Goal: Task Accomplishment & Management: Manage account settings

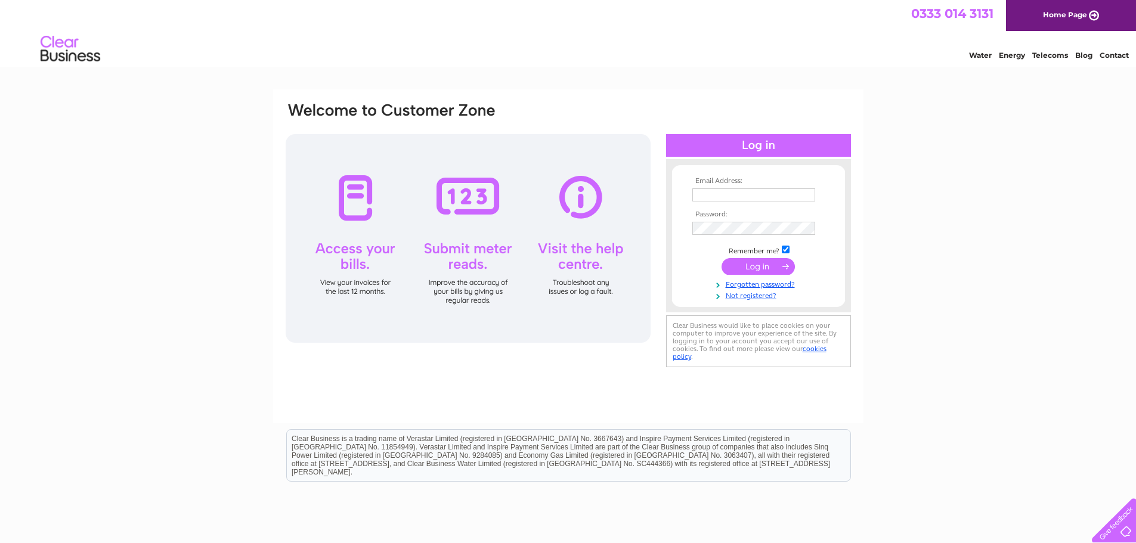
type input "[EMAIL_ADDRESS][DOMAIN_NAME]"
click at [747, 268] on input "submit" at bounding box center [757, 266] width 73 height 17
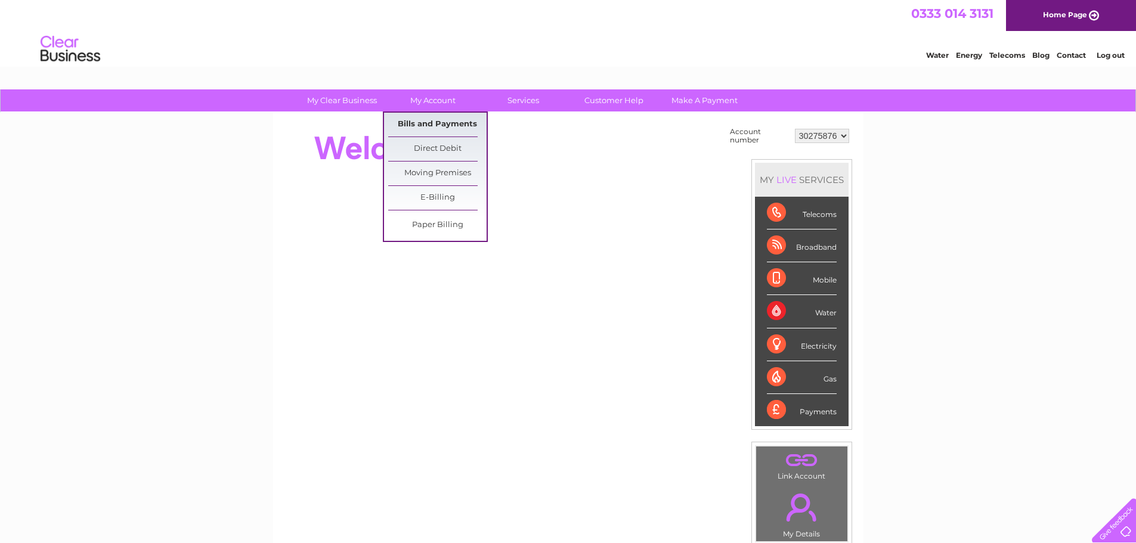
click at [429, 120] on link "Bills and Payments" at bounding box center [437, 125] width 98 height 24
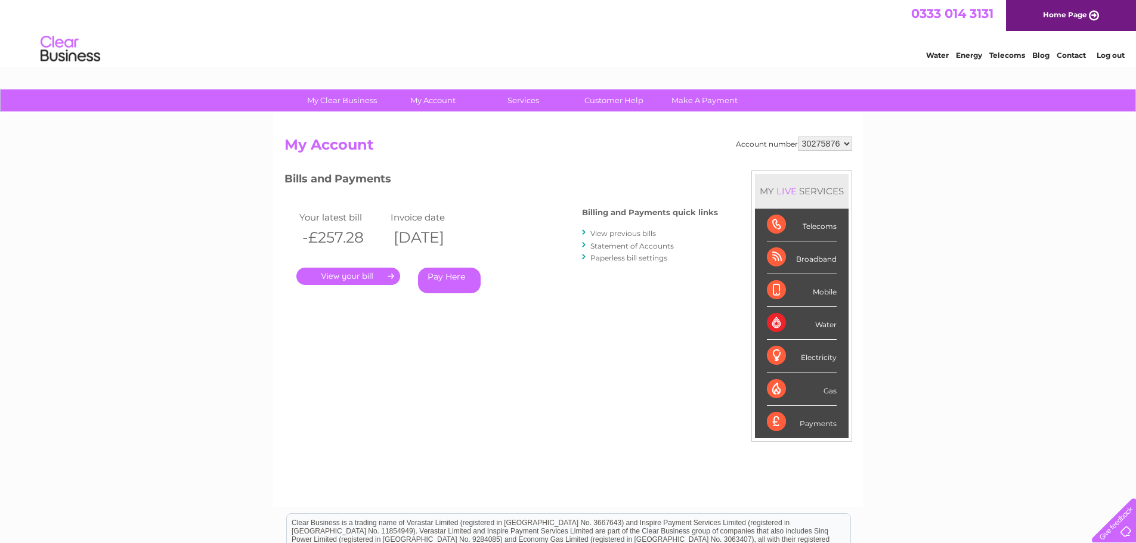
click at [362, 275] on link "." at bounding box center [348, 276] width 104 height 17
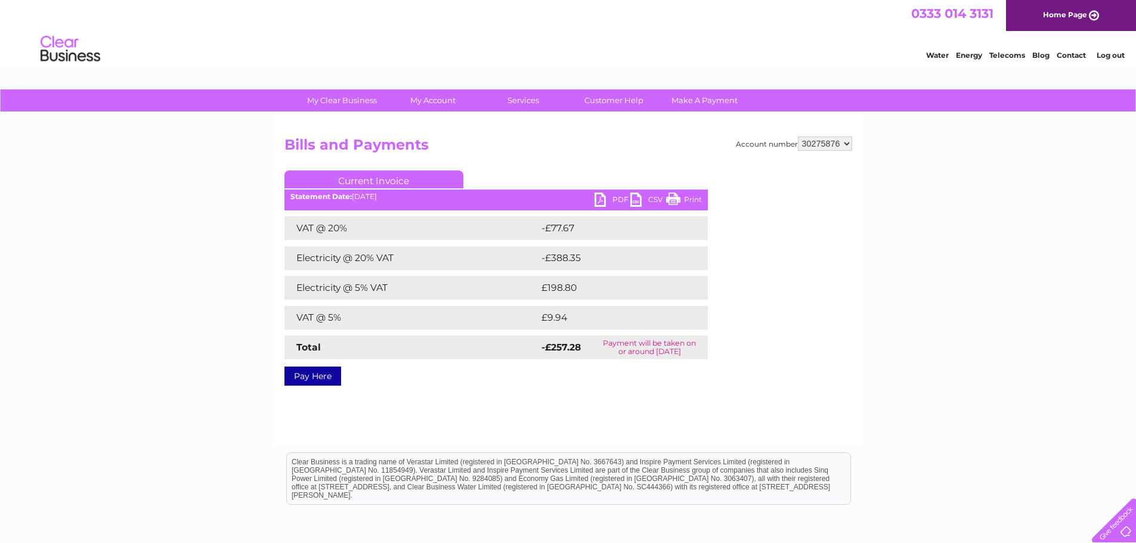
click at [607, 199] on link "PDF" at bounding box center [612, 201] width 36 height 17
